Goal: Browse casually

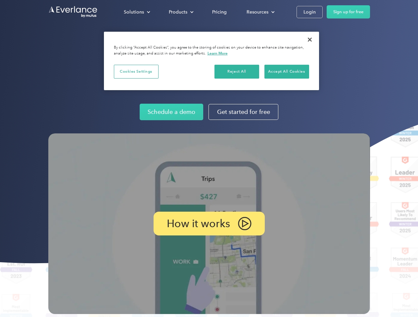
click at [209, 159] on img at bounding box center [208, 224] width 321 height 181
click at [137, 12] on div "Solutions" at bounding box center [134, 12] width 20 height 8
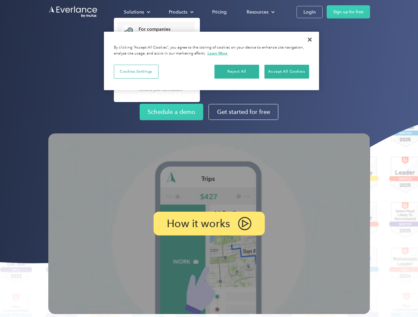
click at [180, 12] on div "Products" at bounding box center [178, 12] width 19 height 8
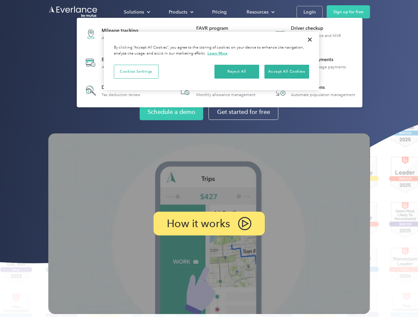
click at [260, 12] on div "Resources" at bounding box center [257, 12] width 22 height 8
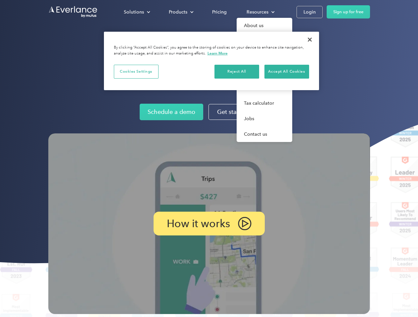
click at [209, 224] on p "How it works" at bounding box center [198, 224] width 63 height 8
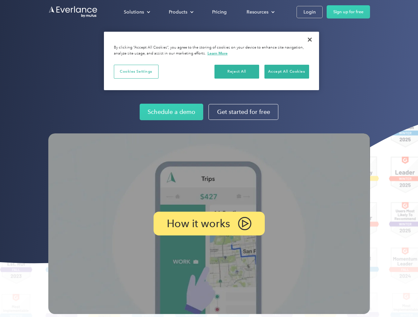
click at [136, 71] on button "Cookies Settings" at bounding box center [136, 72] width 45 height 14
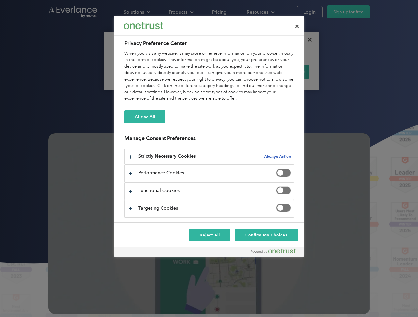
click at [237, 71] on div "When you visit any website, it may store or retrieve information on your browse…" at bounding box center [208, 77] width 169 height 52
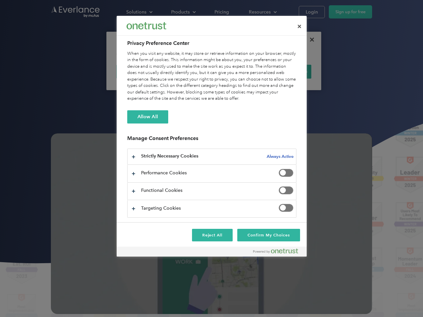
click at [286, 71] on div "When you visit any website, it may store or retrieve information on your browse…" at bounding box center [211, 77] width 169 height 52
click at [309, 40] on div at bounding box center [211, 158] width 423 height 317
